Goal: Task Accomplishment & Management: Manage account settings

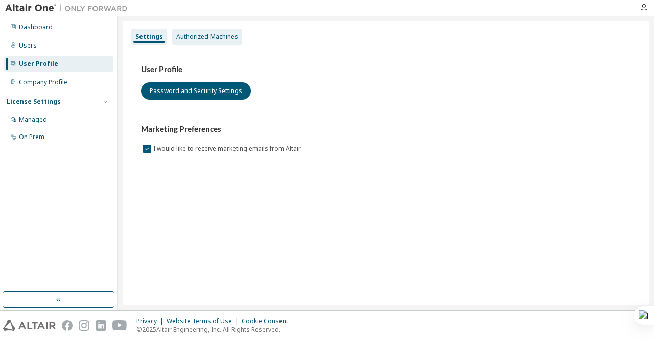
click at [202, 37] on div "Authorized Machines" at bounding box center [207, 37] width 62 height 8
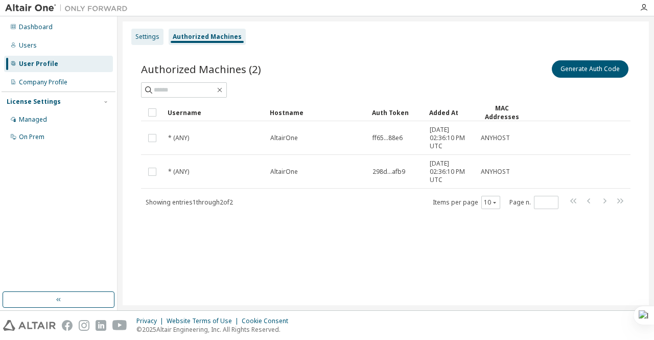
click at [152, 35] on div "Settings" at bounding box center [147, 37] width 24 height 8
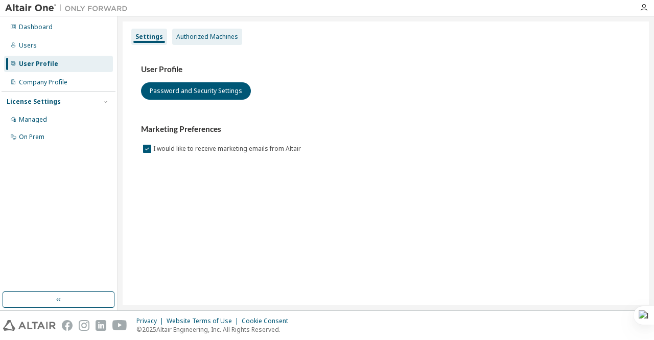
click at [182, 36] on div "Authorized Machines" at bounding box center [207, 37] width 62 height 8
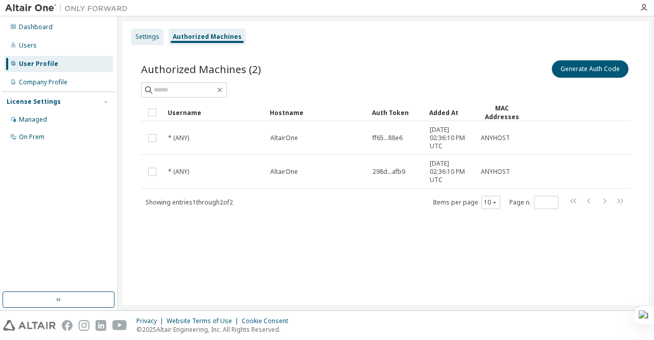
click at [149, 32] on div "Settings" at bounding box center [147, 37] width 32 height 16
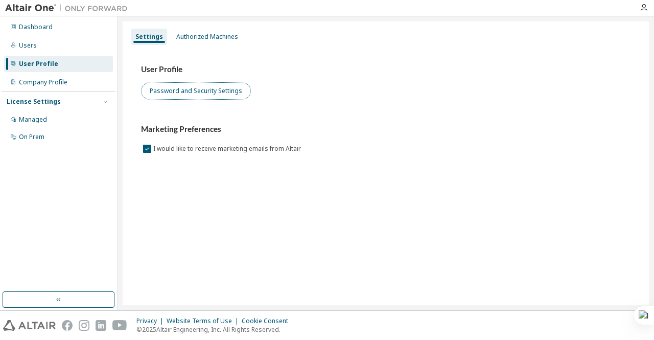
click at [192, 95] on button "Password and Security Settings" at bounding box center [196, 90] width 110 height 17
click at [182, 86] on button "Password and Security Settings" at bounding box center [196, 90] width 110 height 17
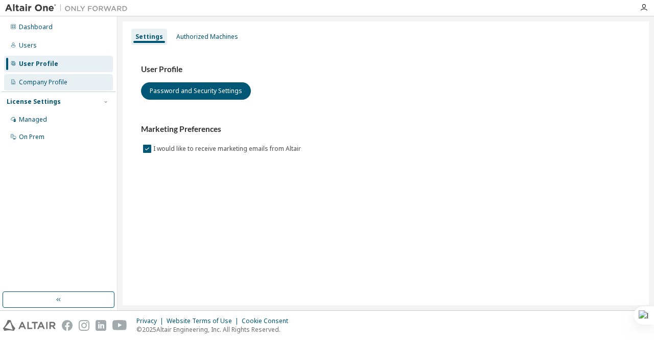
click at [34, 83] on div "Company Profile" at bounding box center [43, 82] width 49 height 8
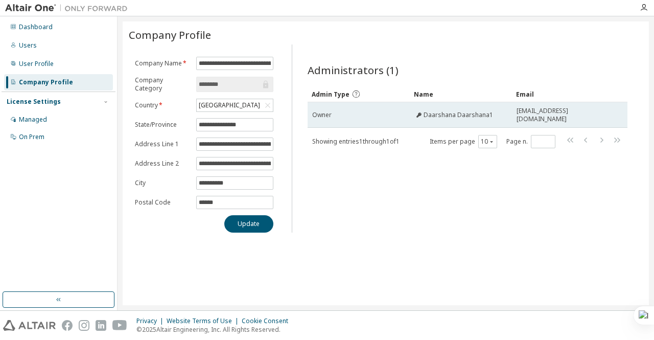
click at [442, 105] on td "Daarshana Daarshana1" at bounding box center [460, 115] width 102 height 26
click at [471, 118] on td "Daarshana Daarshana1" at bounding box center [460, 115] width 102 height 26
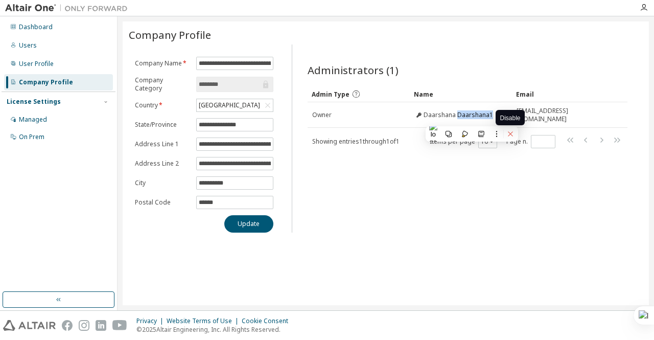
click at [510, 134] on icon at bounding box center [509, 134] width 5 height 5
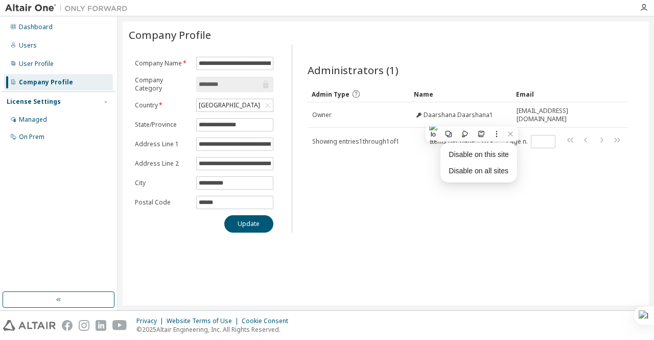
click at [492, 222] on div "Administrators (1) Clear Load Save Save As Field Operator Value Select filter S…" at bounding box center [467, 142] width 345 height 182
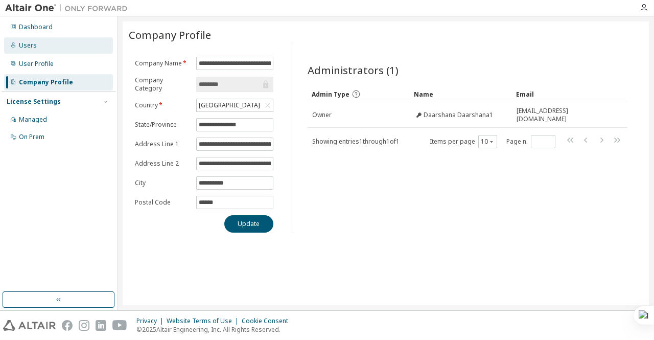
click at [35, 47] on div "Users" at bounding box center [28, 45] width 18 height 8
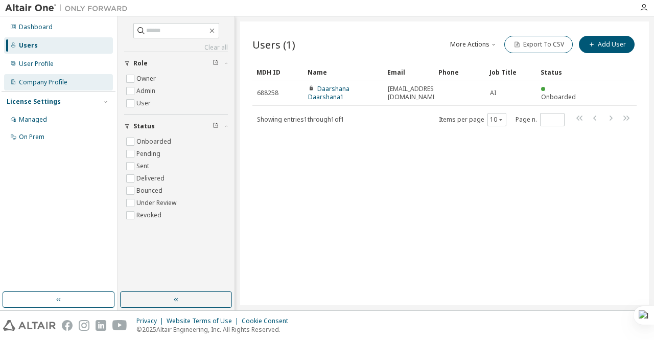
click at [45, 83] on div "Company Profile" at bounding box center [43, 82] width 49 height 8
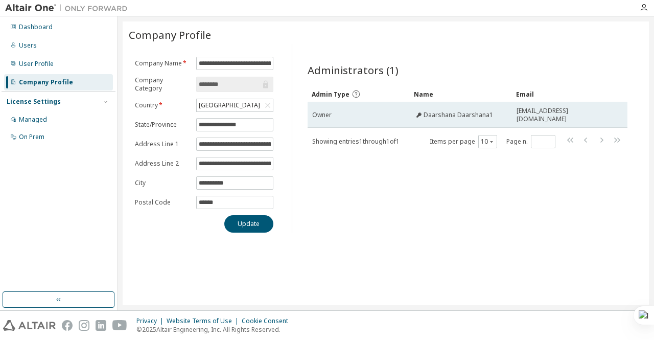
click at [475, 118] on span "Daarshana Daarshana1" at bounding box center [457, 115] width 69 height 8
click at [418, 112] on icon at bounding box center [419, 115] width 6 height 6
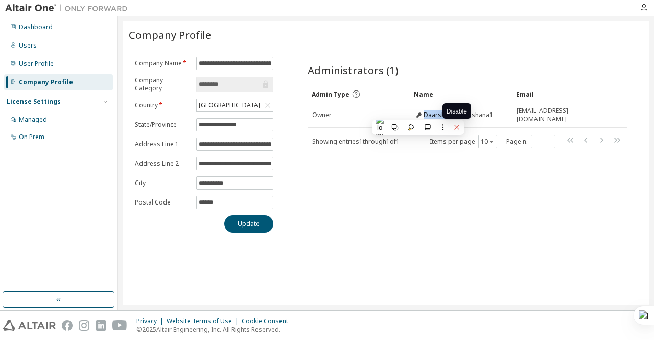
click at [460, 127] on icon at bounding box center [456, 127] width 7 height 7
click at [470, 172] on div "Administrators (1) Clear Load Save Save As Field Operator Value Select filter S…" at bounding box center [467, 142] width 345 height 182
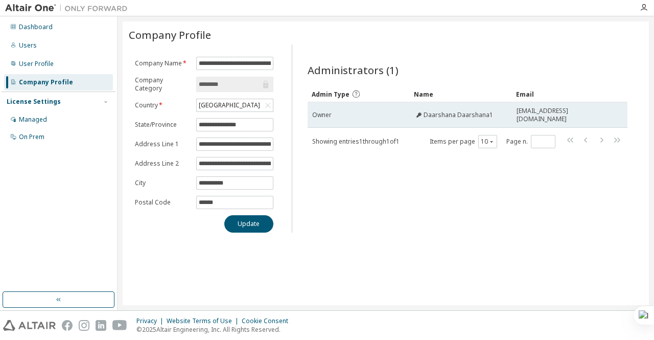
click at [489, 116] on span "Daarshana Daarshana1" at bounding box center [457, 115] width 69 height 8
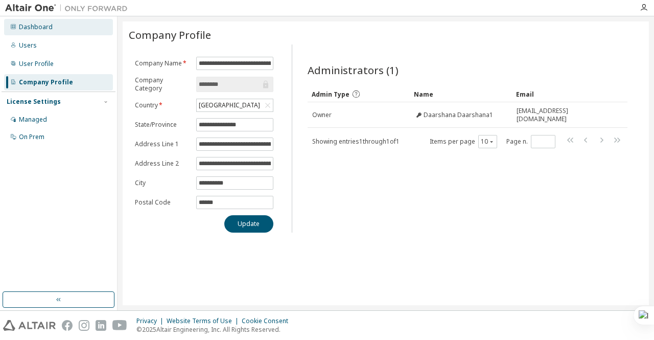
click at [63, 31] on div "Dashboard" at bounding box center [58, 27] width 109 height 16
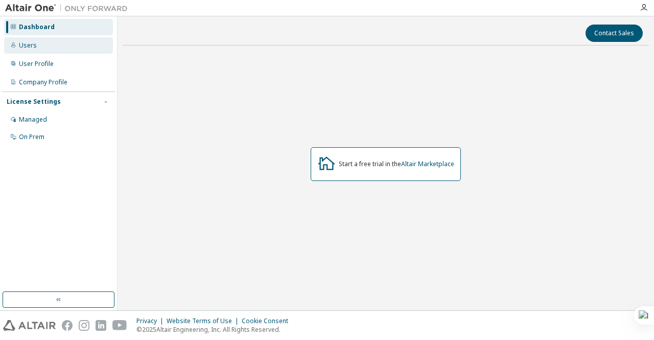
click at [62, 48] on div "Users" at bounding box center [58, 45] width 109 height 16
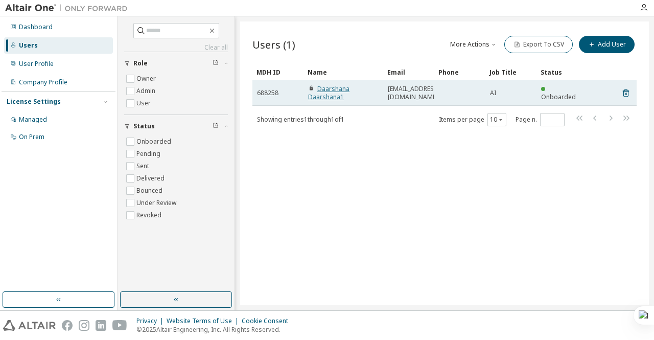
click at [324, 100] on link "Daarshana Daarshana1" at bounding box center [328, 92] width 41 height 17
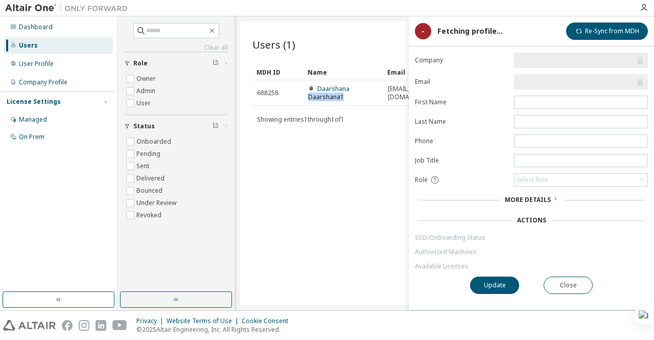
click at [324, 100] on link "Daarshana Daarshana1" at bounding box center [328, 92] width 41 height 17
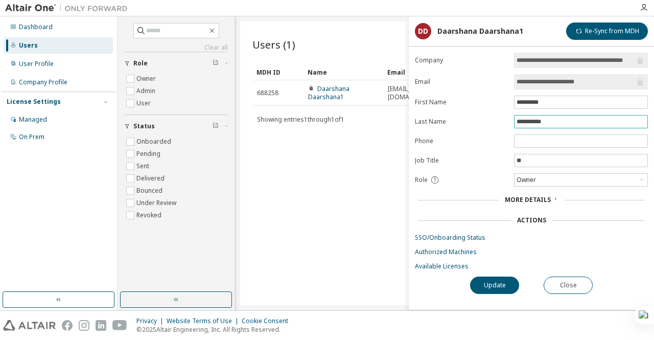
click at [560, 121] on input "**********" at bounding box center [580, 121] width 129 height 8
type input "*"
type input "**********"
click at [551, 102] on input "*********" at bounding box center [580, 102] width 129 height 8
type input "*********"
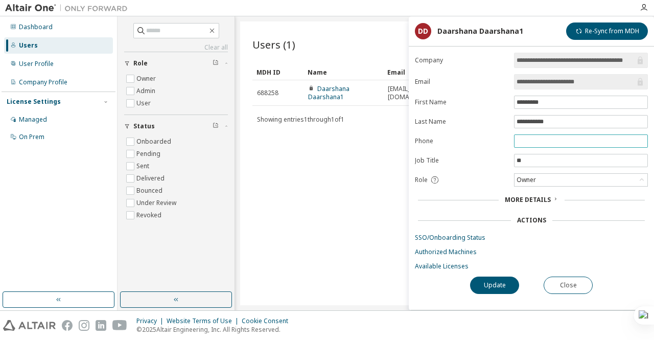
click at [540, 139] on input "text" at bounding box center [580, 141] width 129 height 8
type input "**********"
click at [491, 278] on button "Update" at bounding box center [494, 284] width 49 height 17
click at [570, 288] on button "Close" at bounding box center [567, 284] width 49 height 17
